Goal: Find specific page/section: Find specific page/section

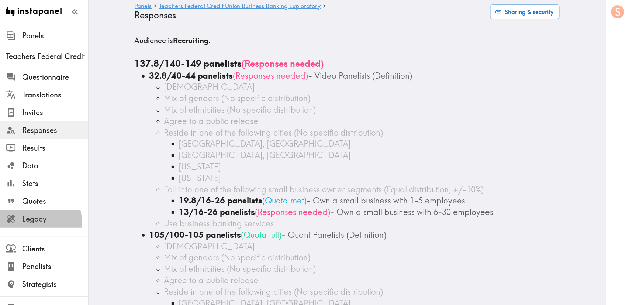
click at [32, 223] on span "Legacy" at bounding box center [55, 218] width 66 height 10
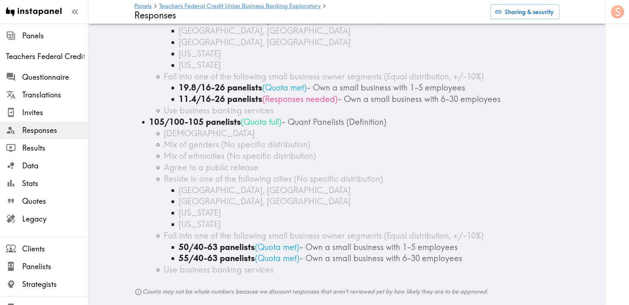
scroll to position [166, 0]
